Goal: Navigation & Orientation: Find specific page/section

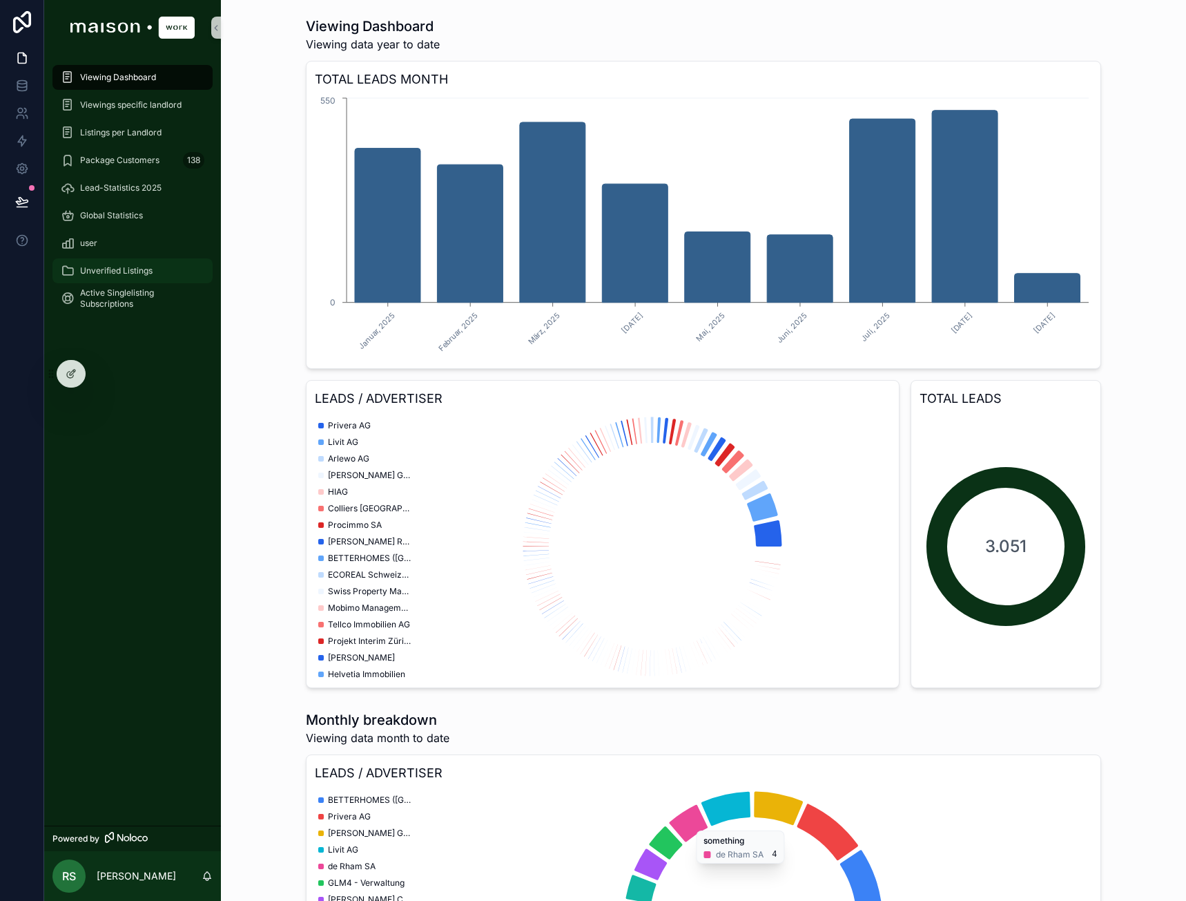
scroll to position [323, 0]
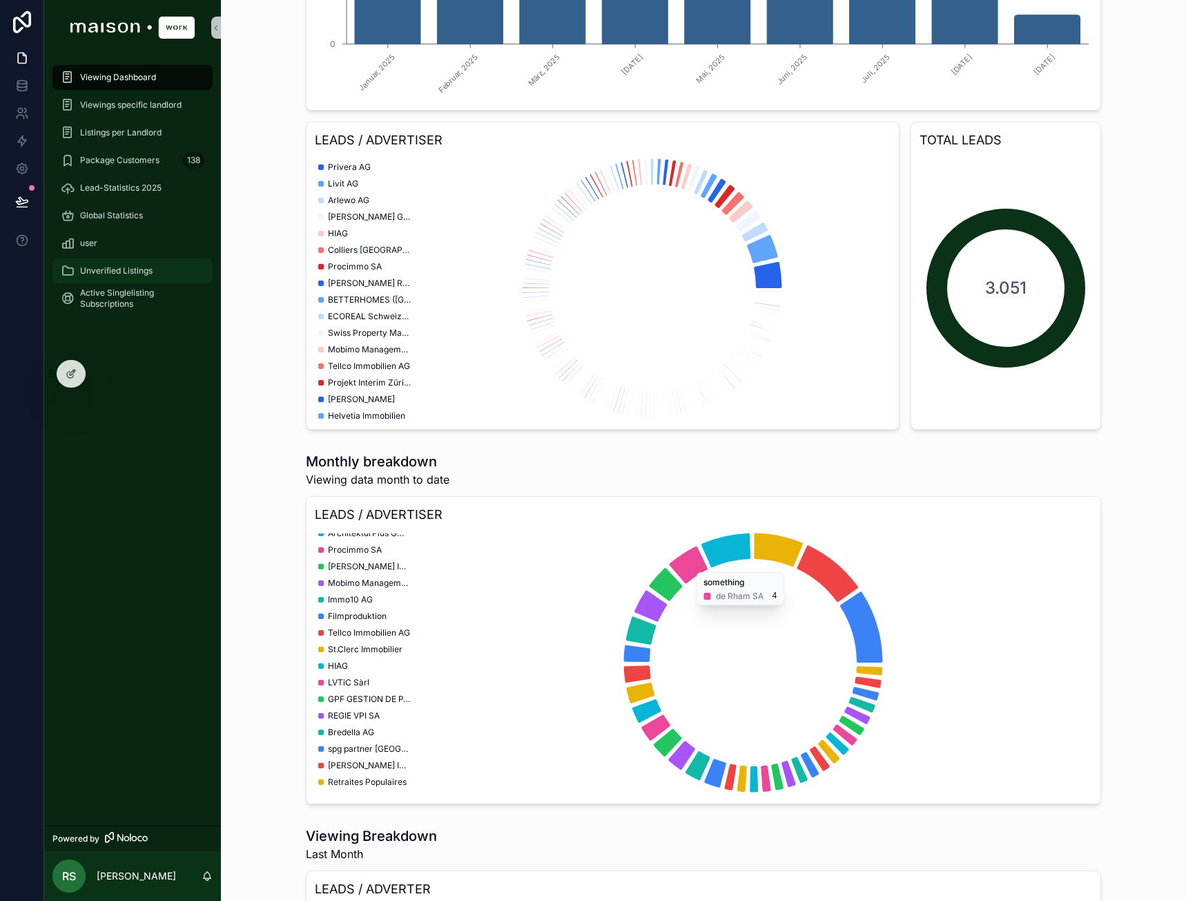
click at [122, 262] on div "Unverified Listings" at bounding box center [133, 271] width 144 height 22
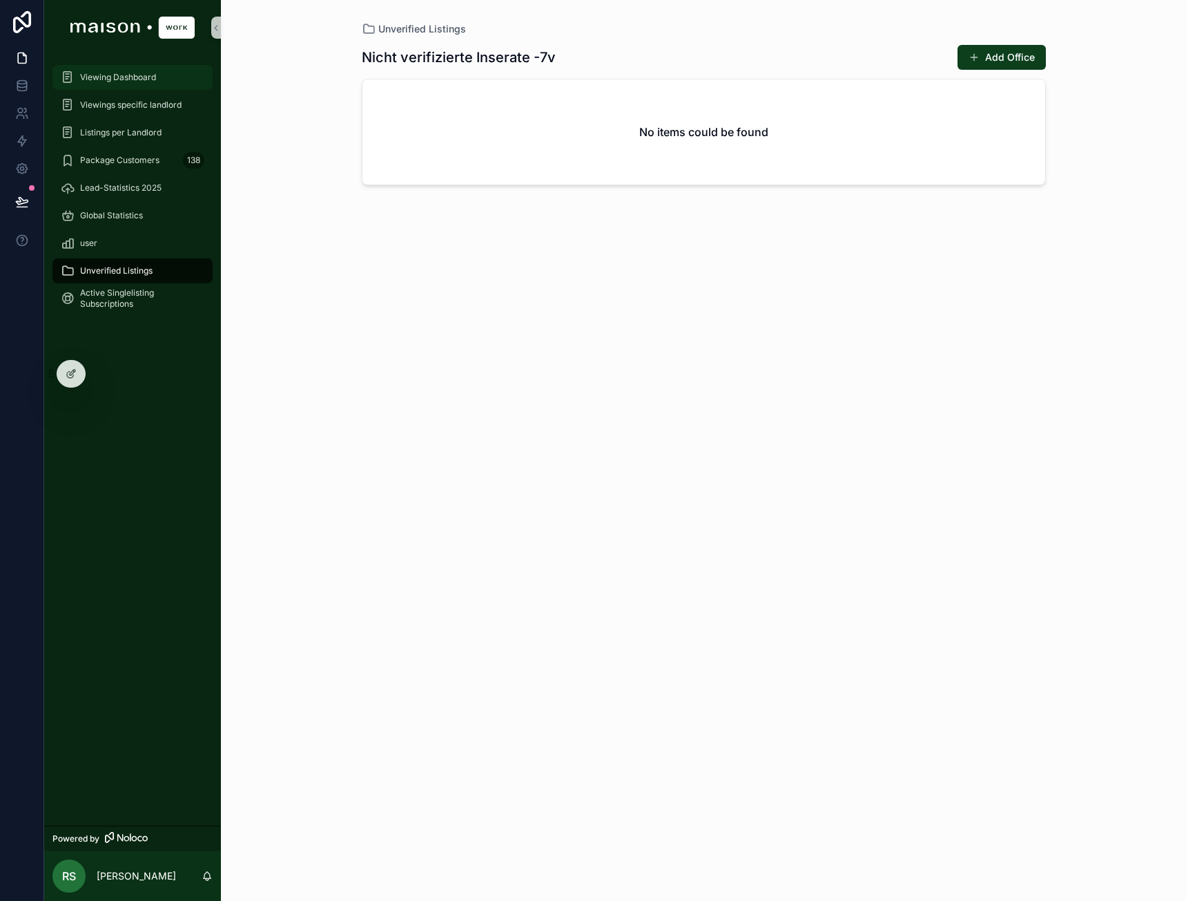
click at [159, 69] on div "Viewing Dashboard" at bounding box center [133, 77] width 144 height 22
